Goal: Task Accomplishment & Management: Use online tool/utility

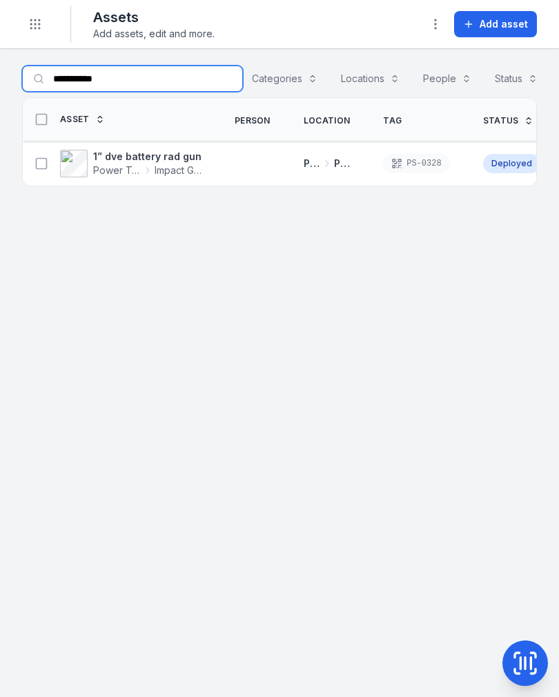
click at [142, 81] on input "**********" at bounding box center [132, 79] width 221 height 26
type input "*"
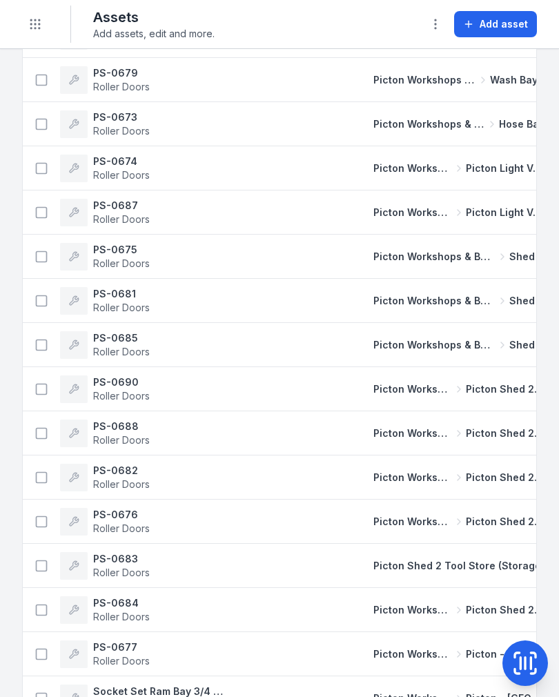
scroll to position [173, 0]
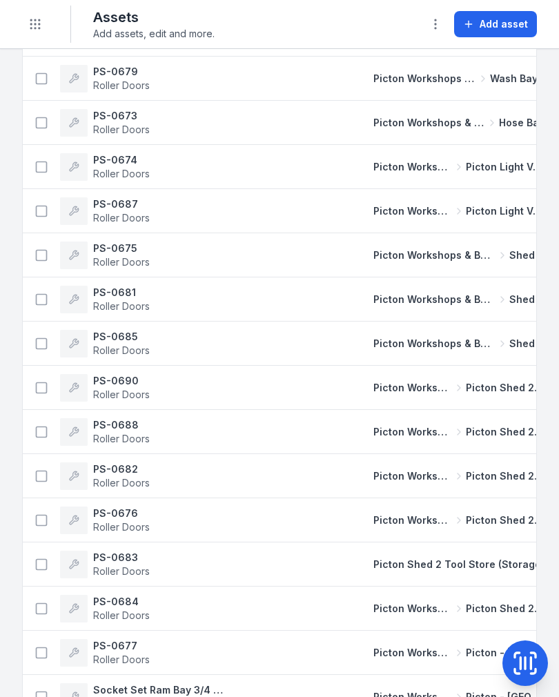
click at [34, 36] on button "Toggle Navigation" at bounding box center [35, 24] width 26 height 26
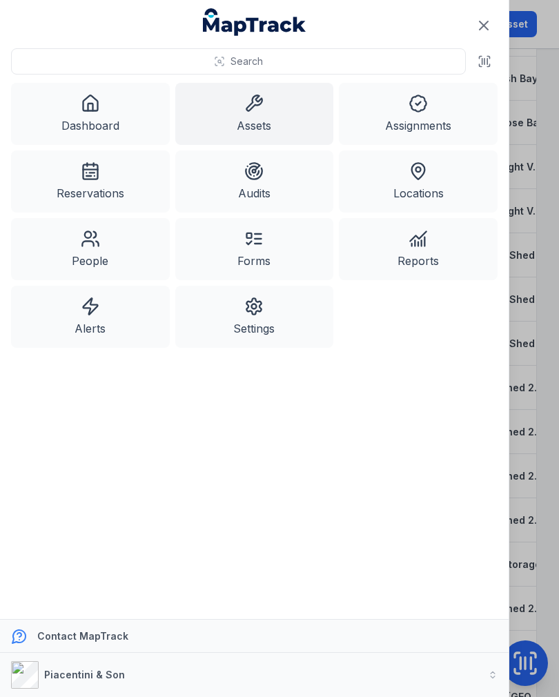
click at [77, 115] on link "Dashboard" at bounding box center [90, 114] width 159 height 62
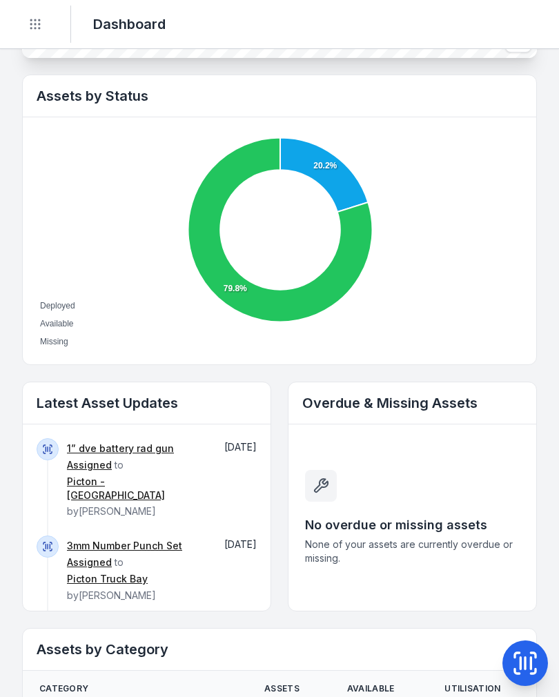
scroll to position [450, 0]
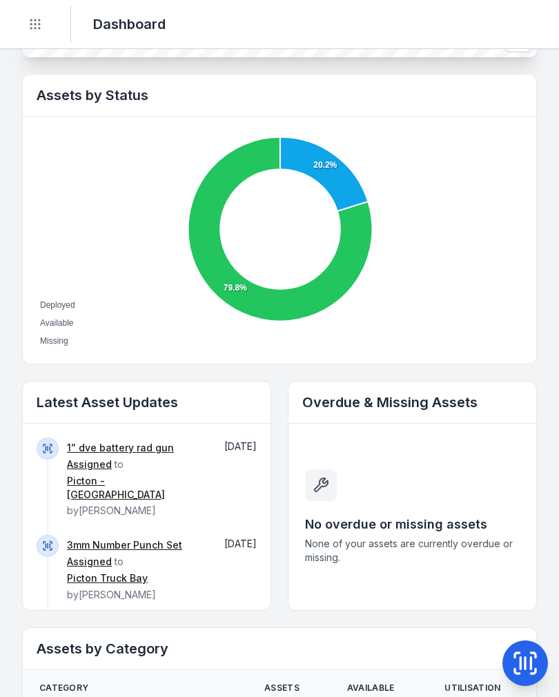
click at [111, 448] on link "1” dve battery rad gun" at bounding box center [120, 448] width 107 height 14
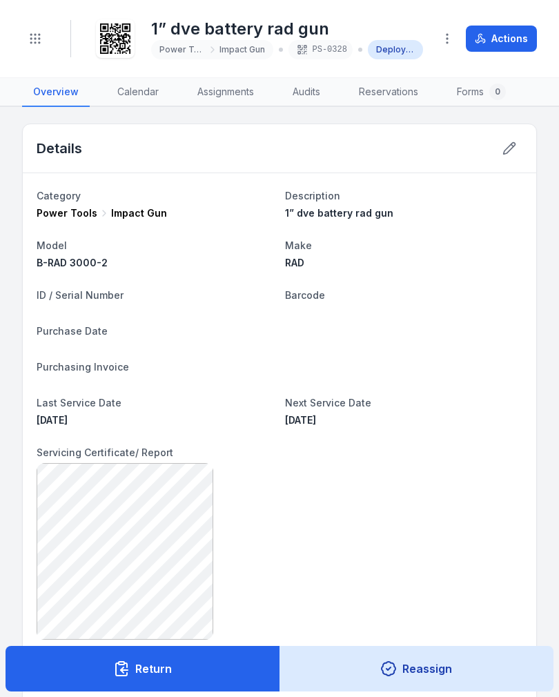
click at [218, 663] on button "Return" at bounding box center [143, 669] width 275 height 46
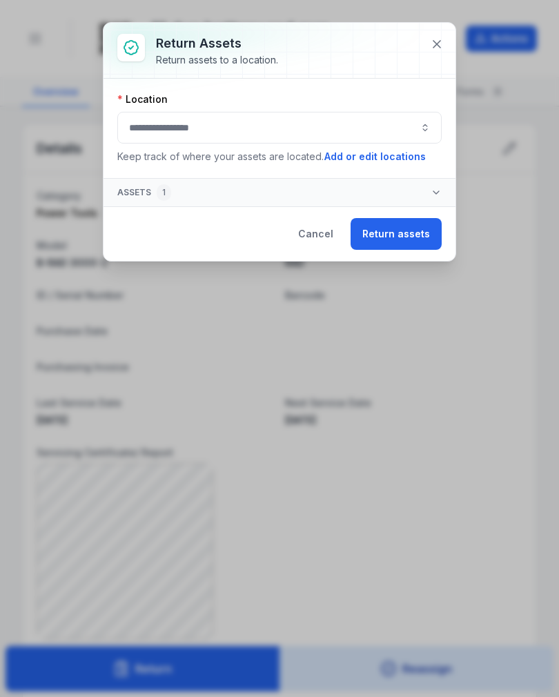
click at [380, 124] on button "button" at bounding box center [279, 128] width 324 height 32
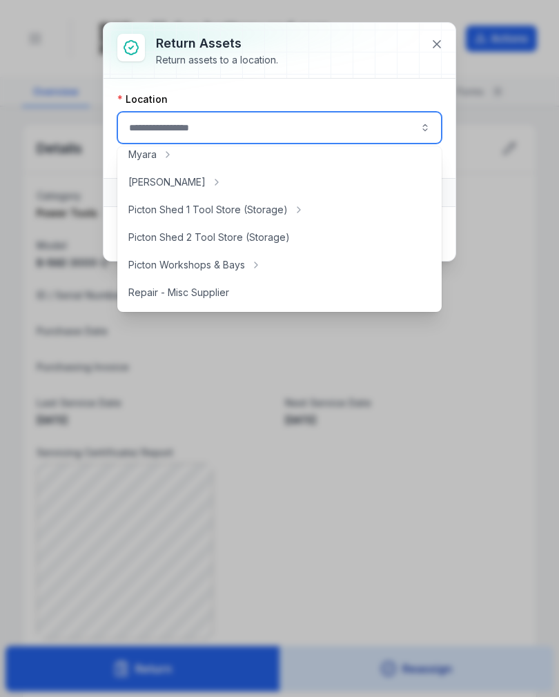
scroll to position [234, 0]
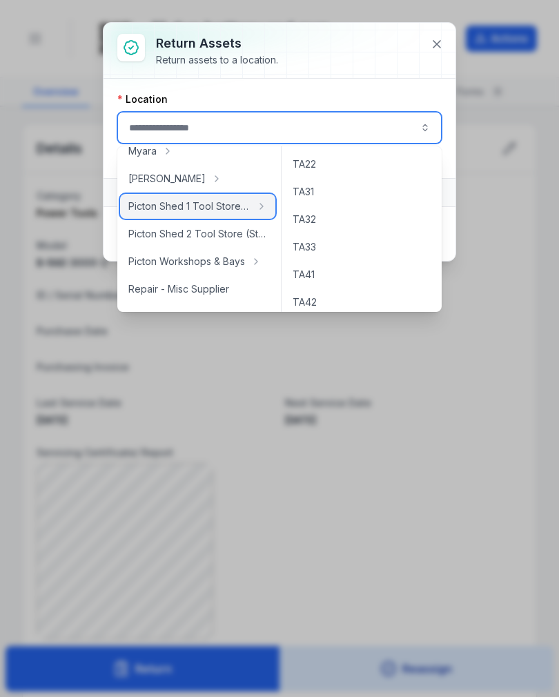
click at [244, 208] on span "Picton Shed 1 Tool Store (Storage)" at bounding box center [189, 206] width 122 height 14
type input "**********"
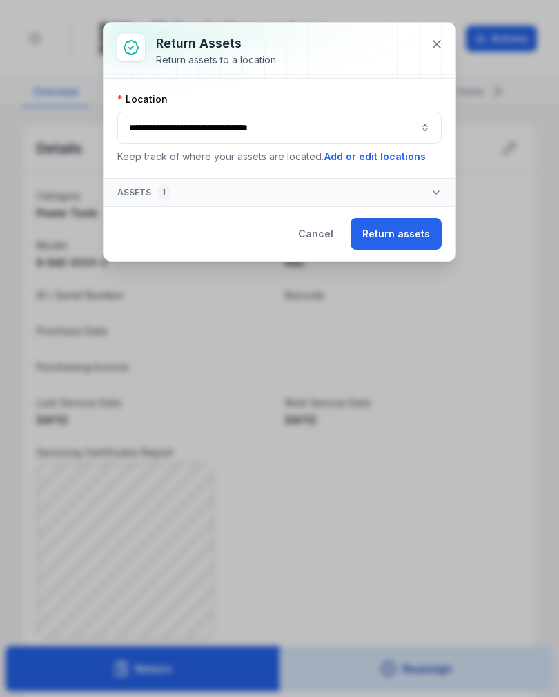
click at [411, 235] on button "Return assets" at bounding box center [396, 234] width 91 height 32
